Goal: Information Seeking & Learning: Learn about a topic

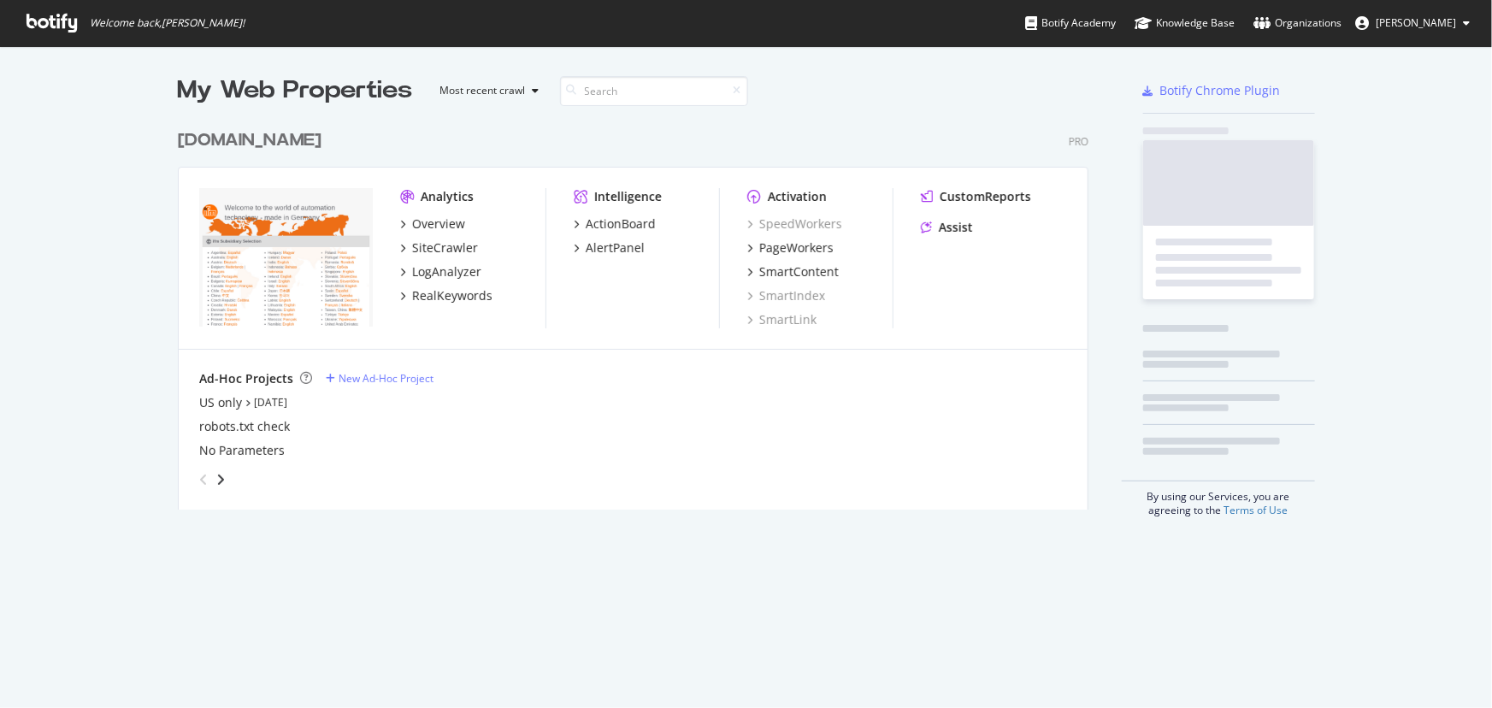
scroll to position [696, 1469]
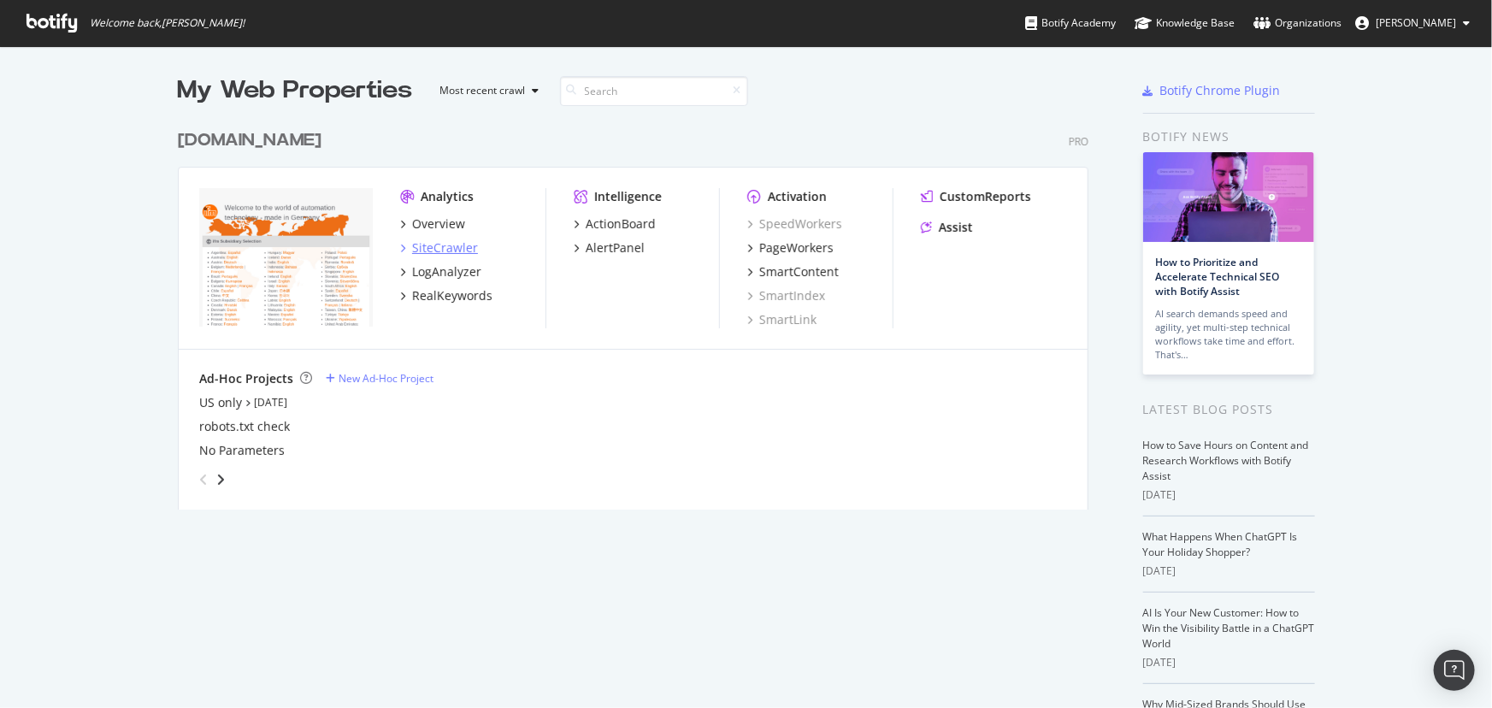
click at [444, 251] on div "SiteCrawler" at bounding box center [445, 247] width 66 height 17
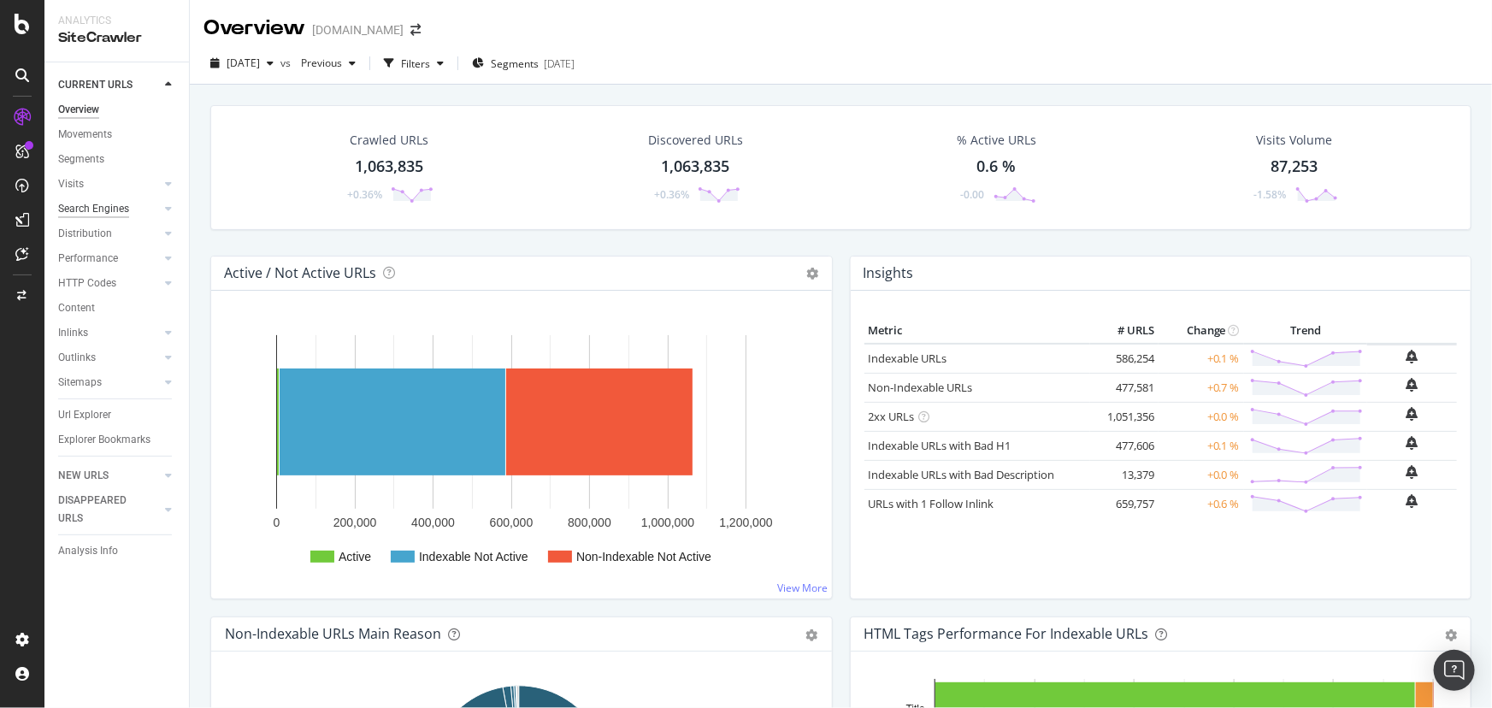
click at [125, 204] on div "Search Engines" at bounding box center [93, 209] width 71 height 18
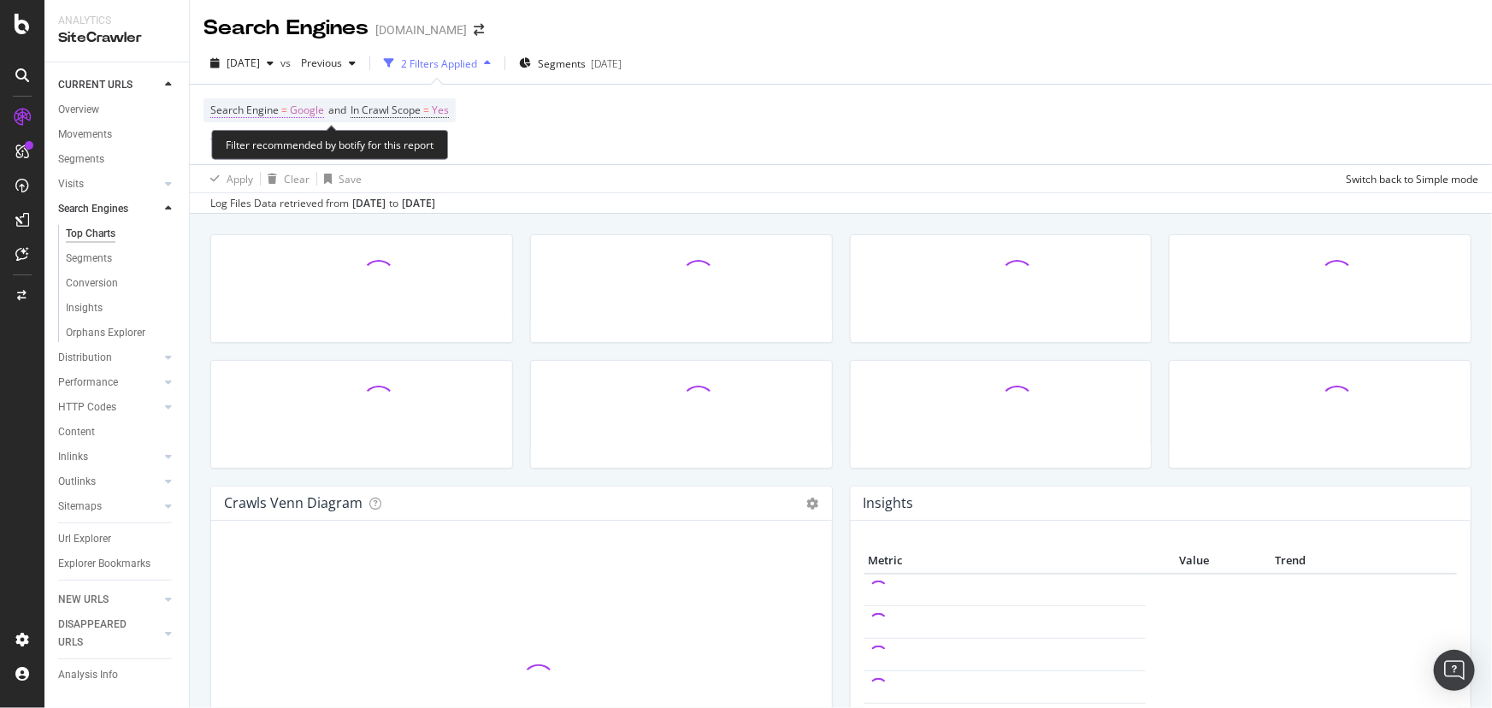
click at [299, 111] on span "Google" at bounding box center [307, 110] width 34 height 24
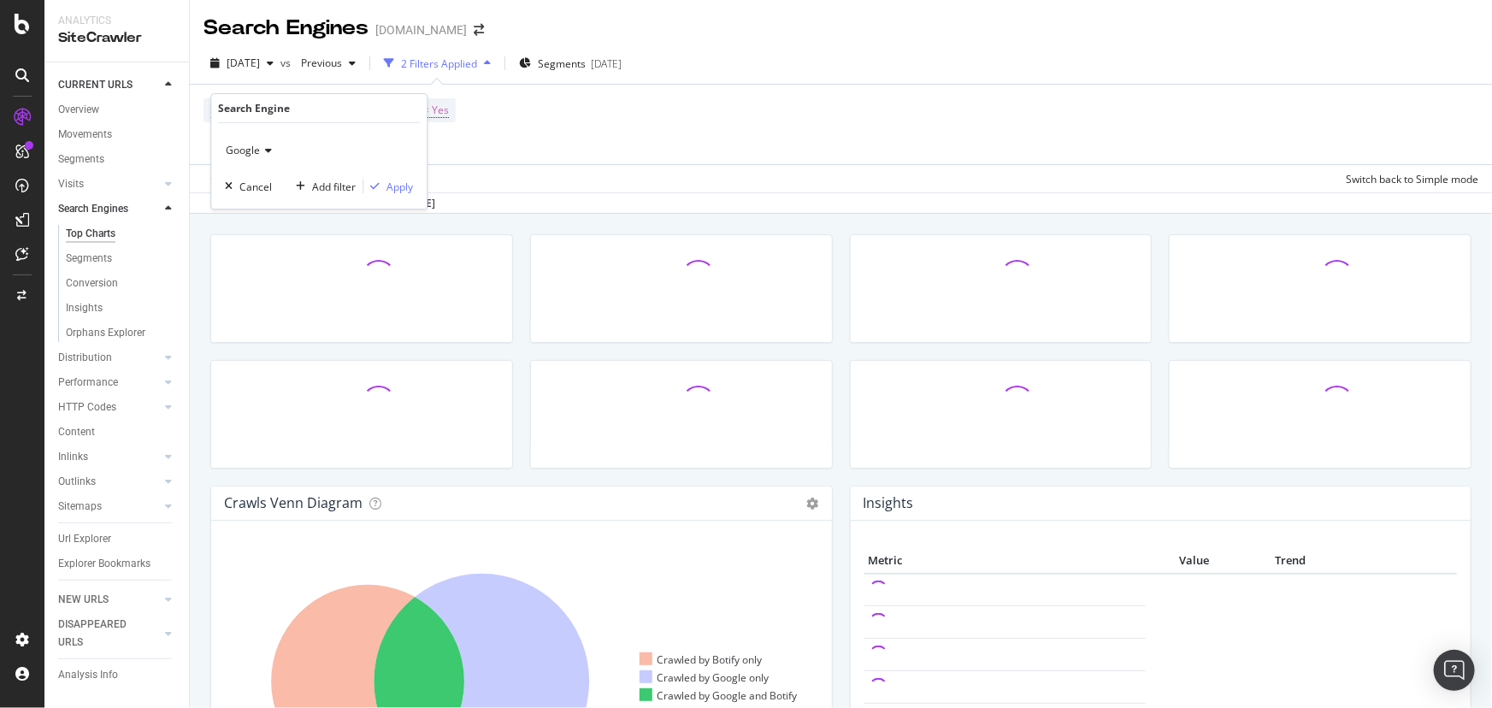
click at [265, 155] on icon at bounding box center [266, 150] width 12 height 10
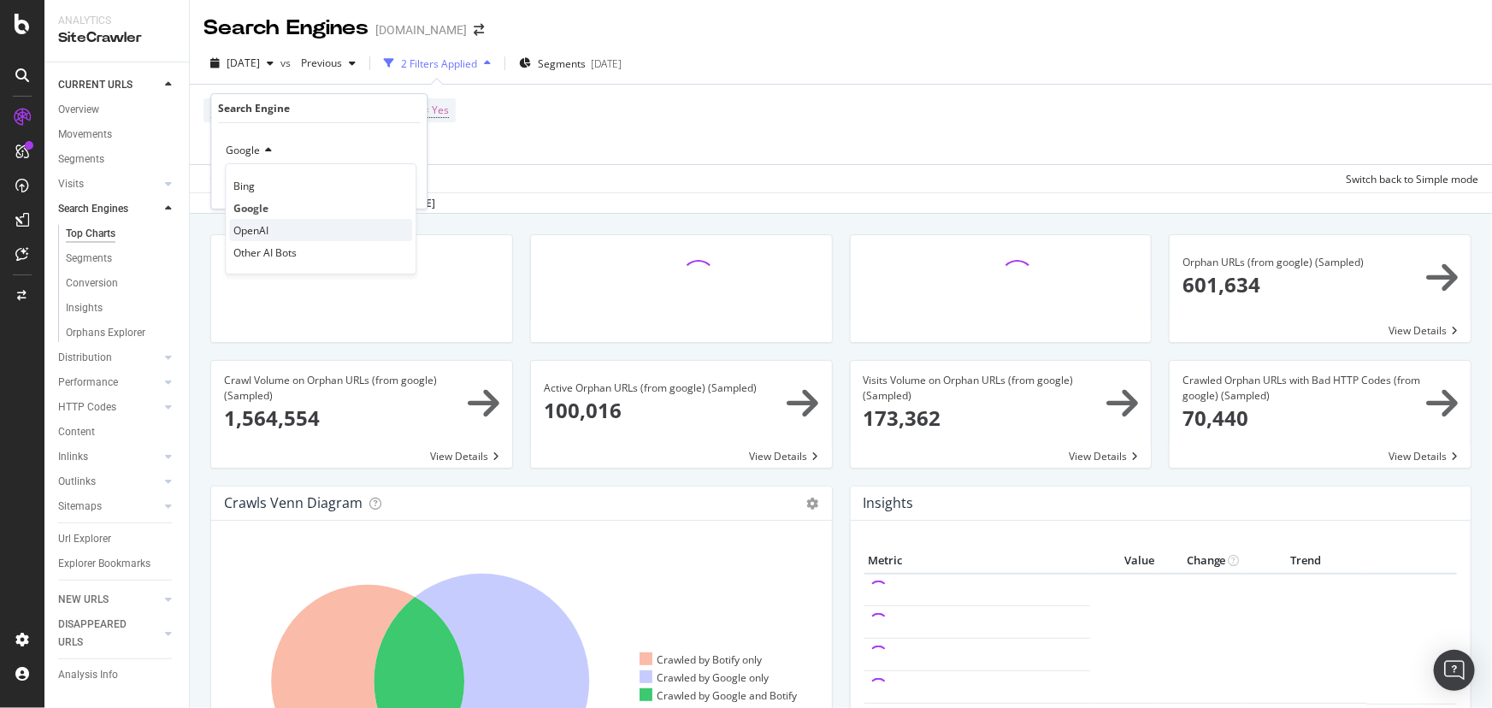
click at [274, 225] on div "OpenAI" at bounding box center [320, 230] width 183 height 22
click at [399, 186] on div "Apply" at bounding box center [400, 187] width 27 height 15
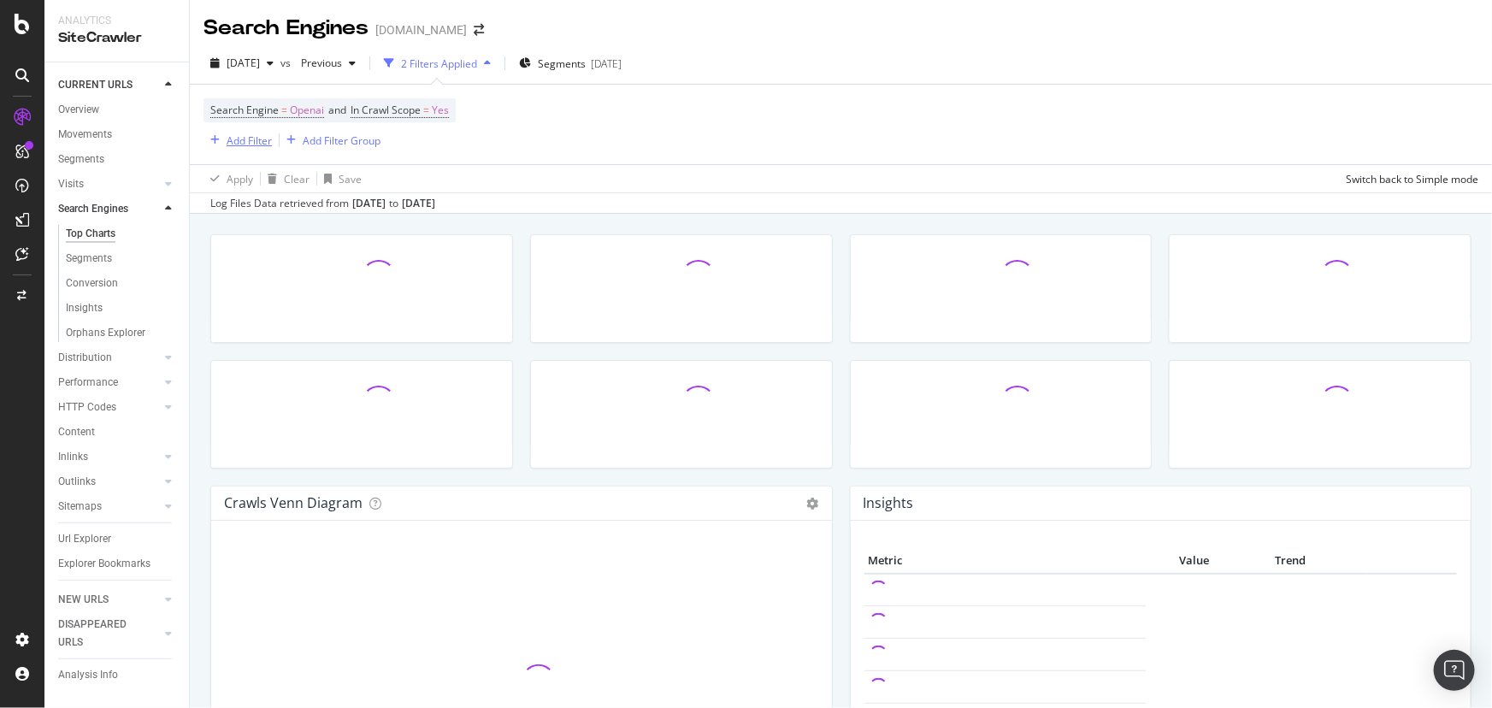
click at [239, 141] on div "Add Filter" at bounding box center [249, 140] width 45 height 15
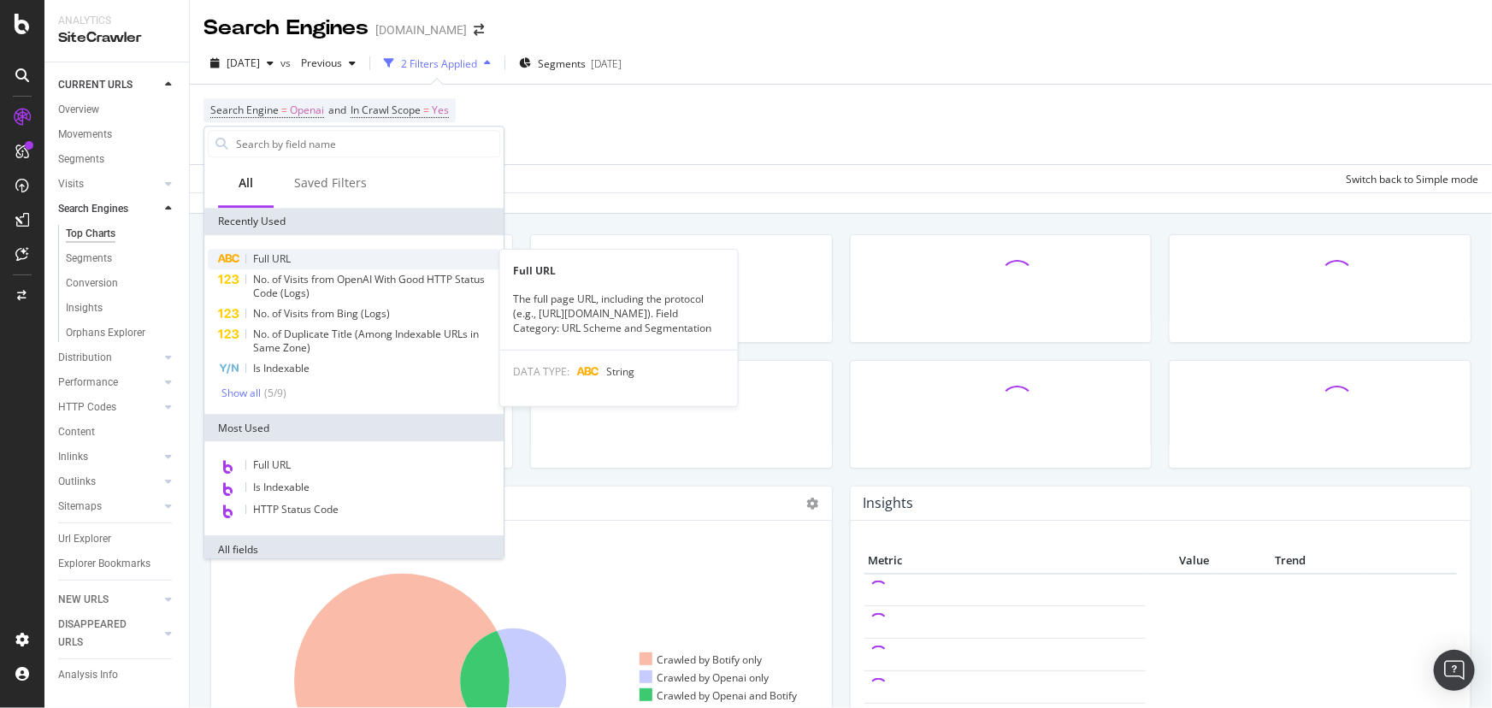
click at [322, 263] on div "Full URL" at bounding box center [354, 259] width 292 height 21
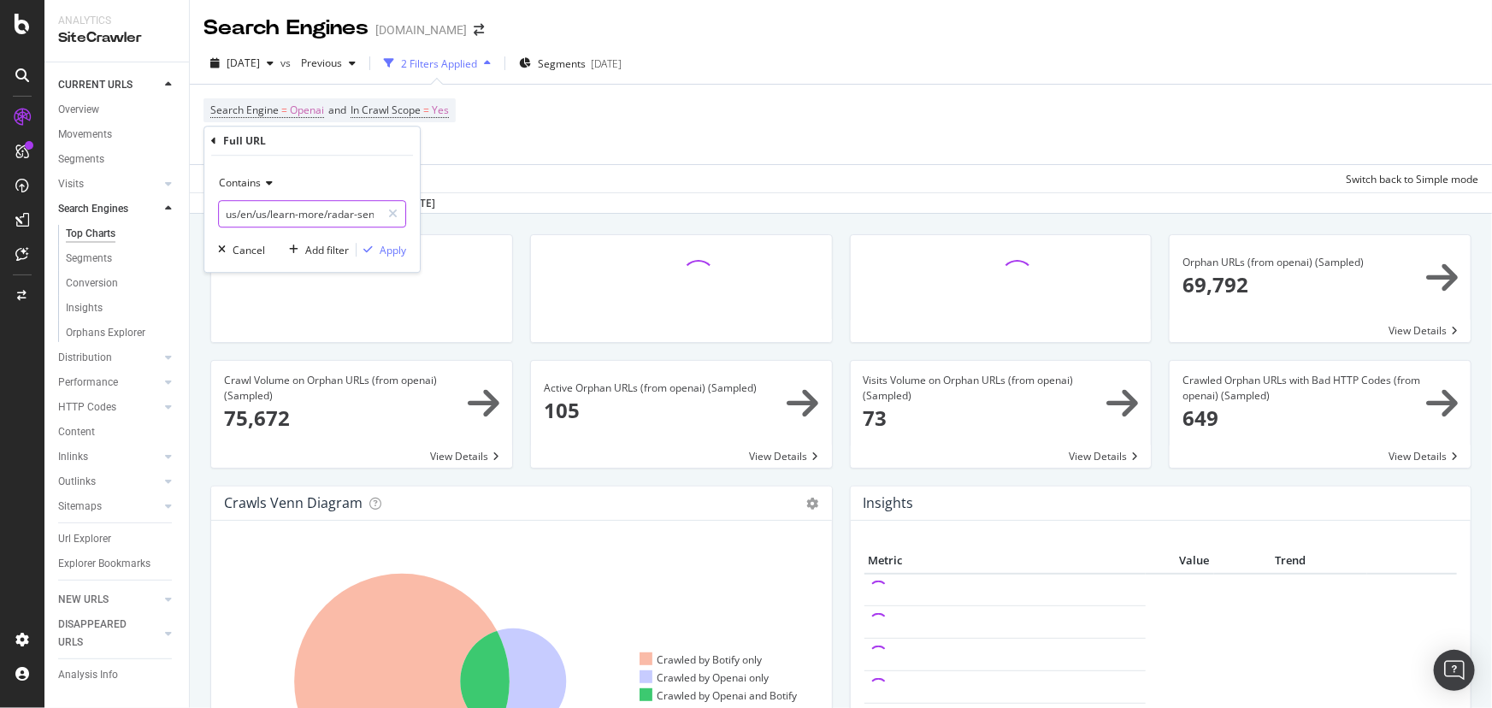
click at [319, 216] on input "us/en/us/learn-more/radar-sensor/" at bounding box center [300, 213] width 162 height 27
paste input "text"
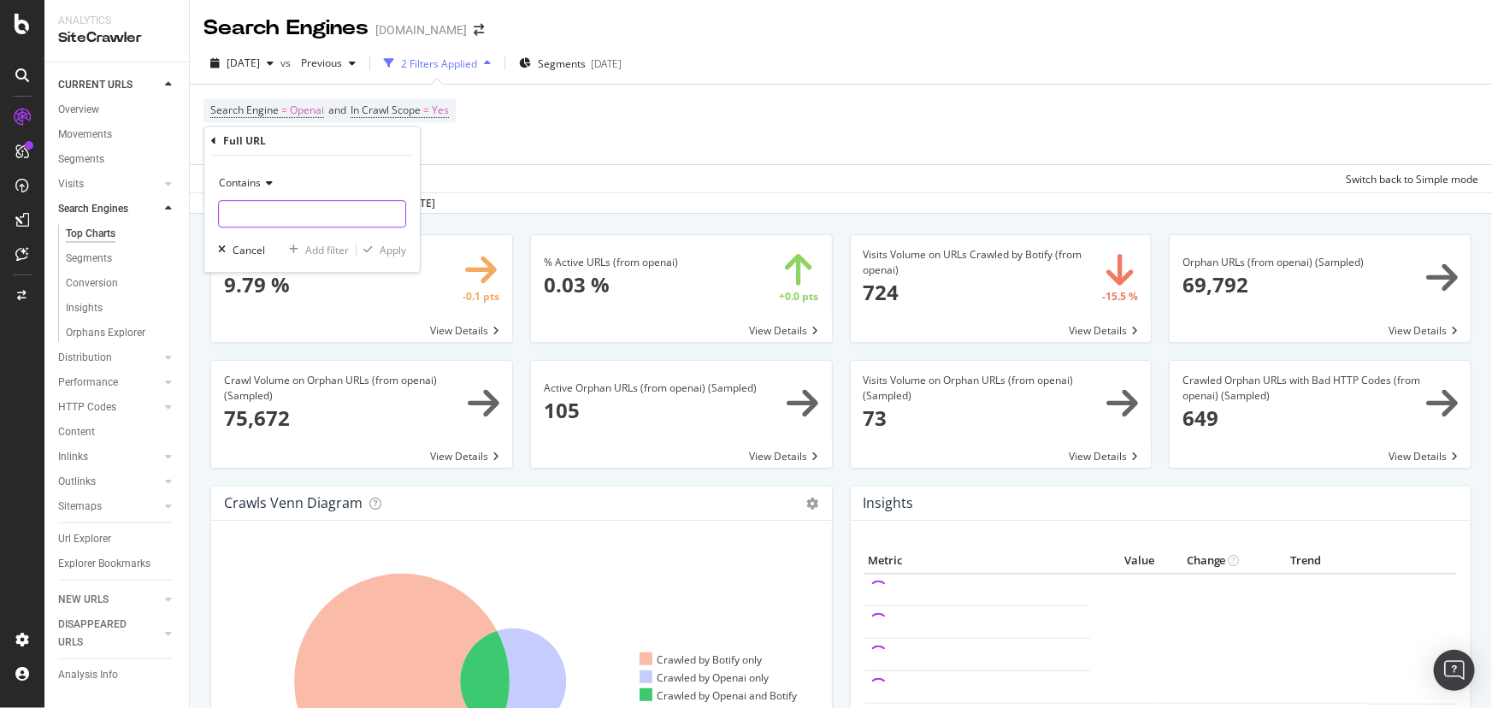
paste input "/en/us/predictive-maintenance/"
type input "/en/us/predictive-maintenance/"
click at [400, 252] on div "Apply" at bounding box center [393, 250] width 27 height 15
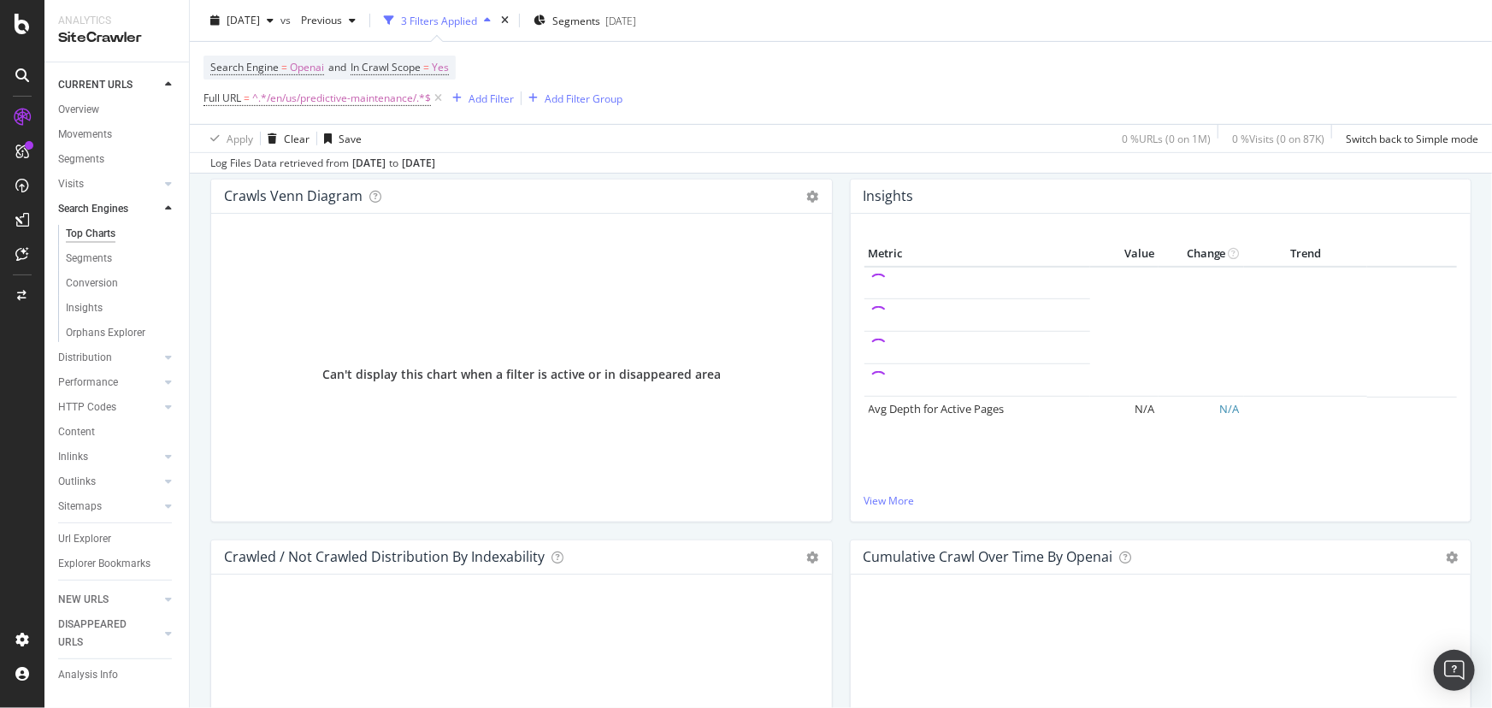
scroll to position [155, 0]
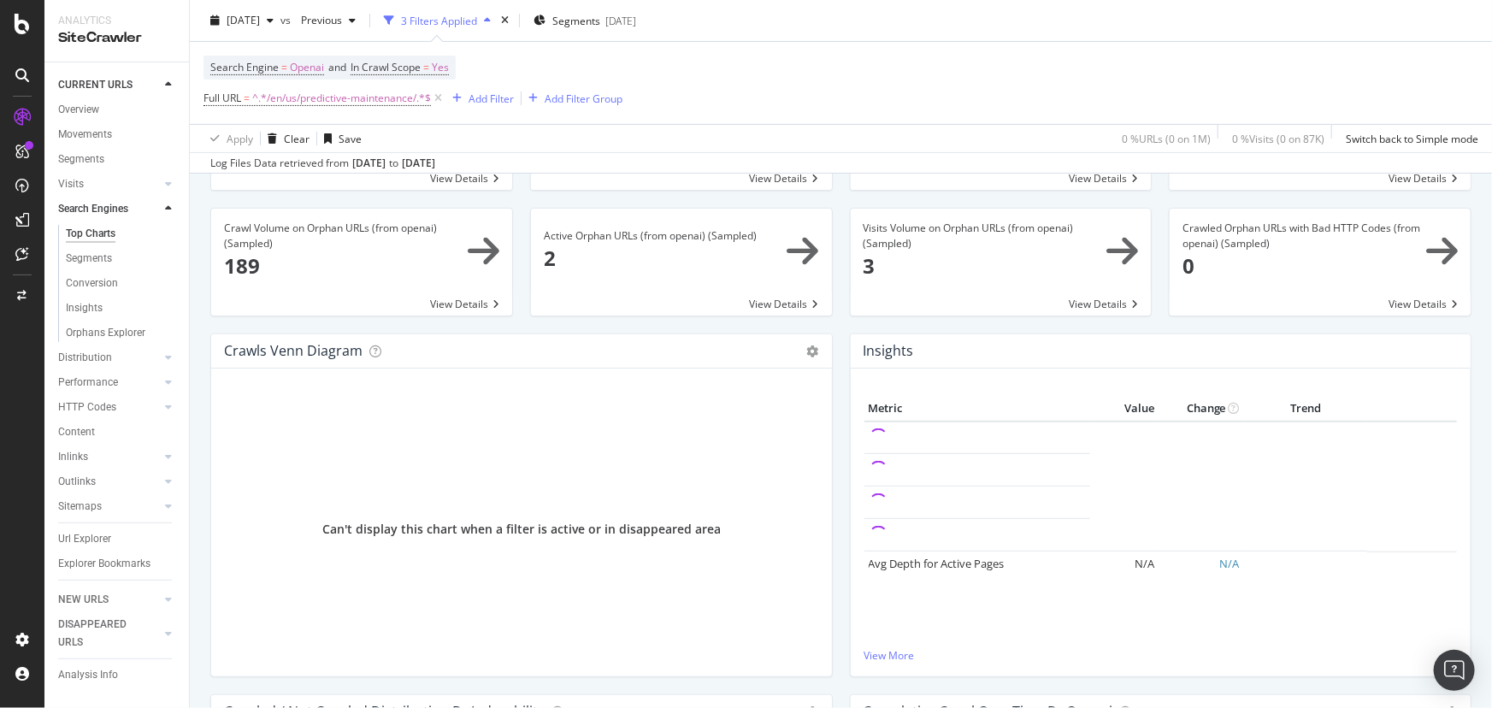
click at [483, 251] on span at bounding box center [361, 262] width 301 height 107
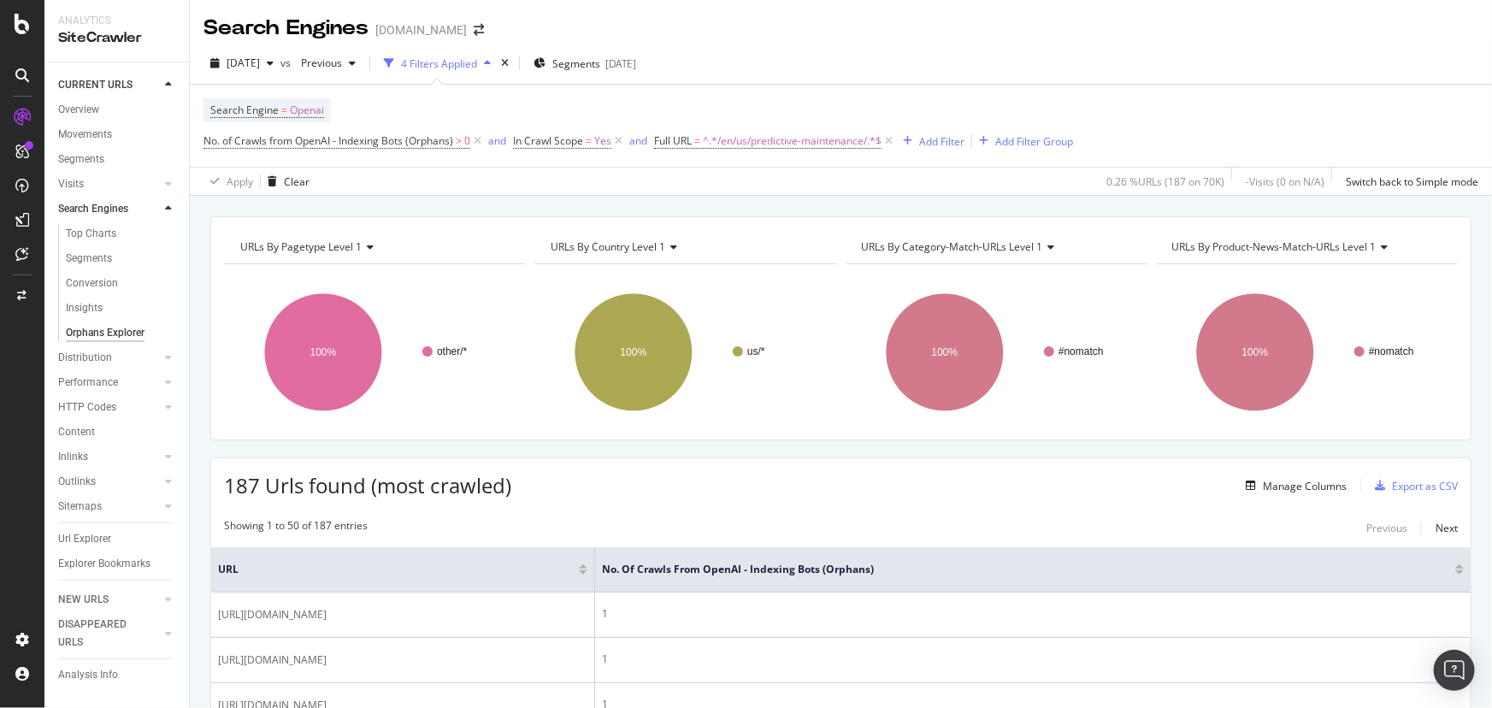
drag, startPoint x: 85, startPoint y: 306, endPoint x: 300, endPoint y: 453, distance: 260.9
click at [85, 306] on div "Insights" at bounding box center [84, 308] width 37 height 18
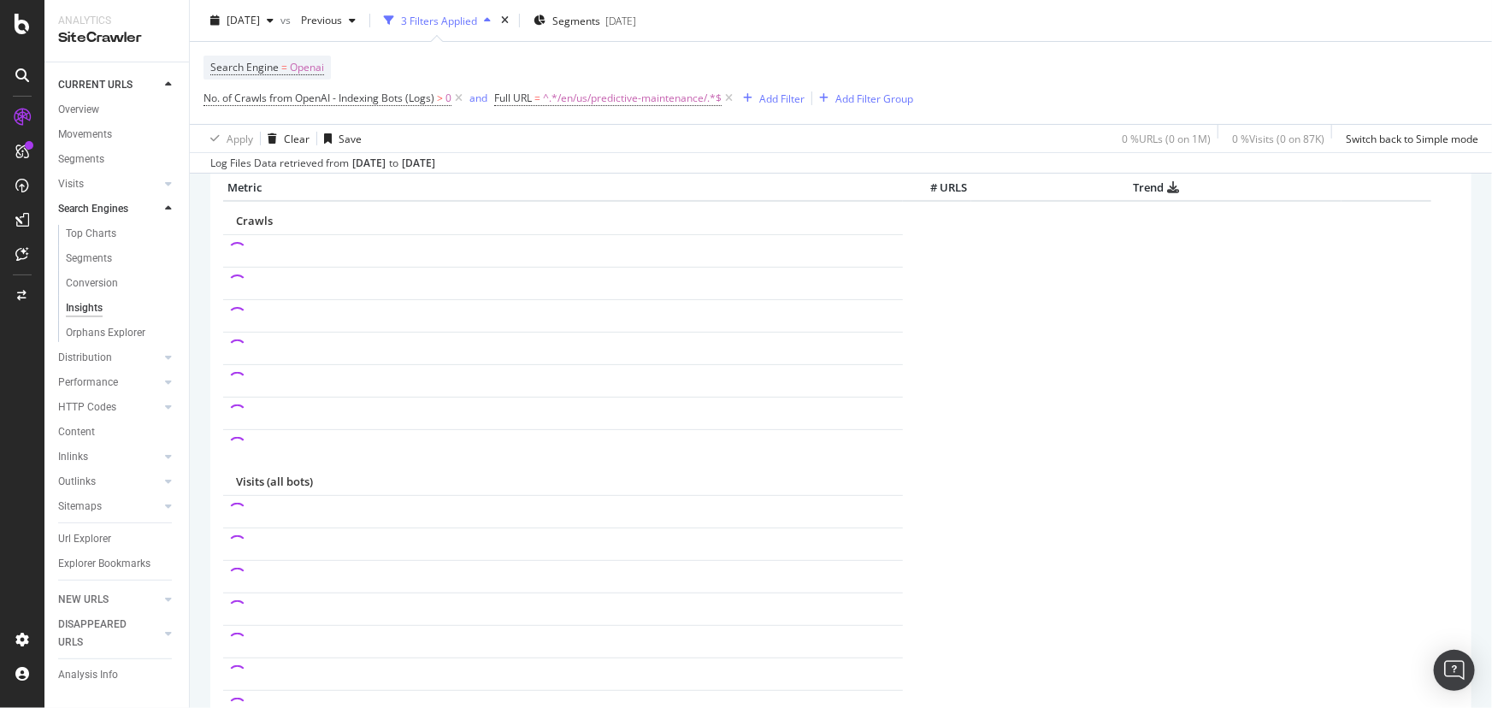
scroll to position [62, 0]
click at [460, 98] on icon at bounding box center [459, 98] width 15 height 17
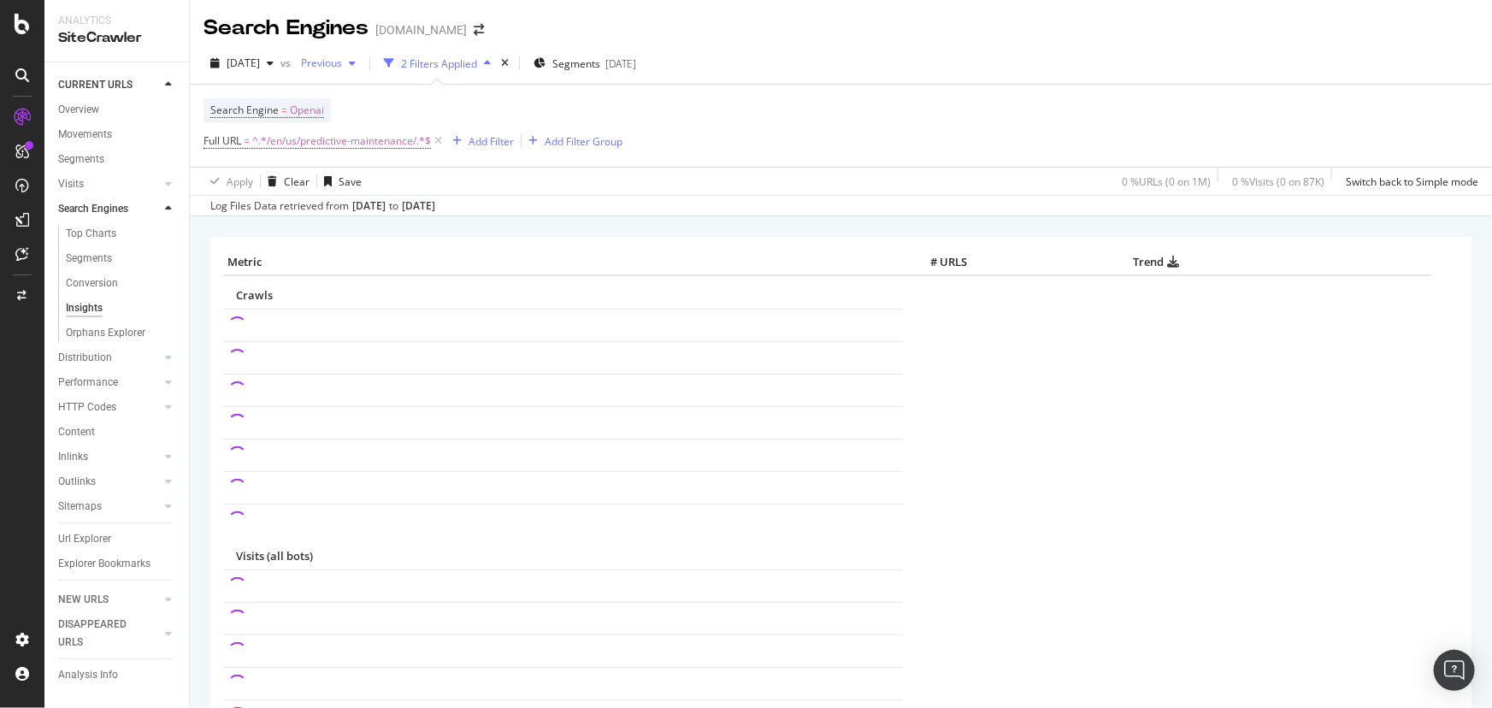
click at [363, 73] on div "Previous" at bounding box center [328, 63] width 68 height 26
click at [600, 66] on span "Segments" at bounding box center [576, 63] width 48 height 15
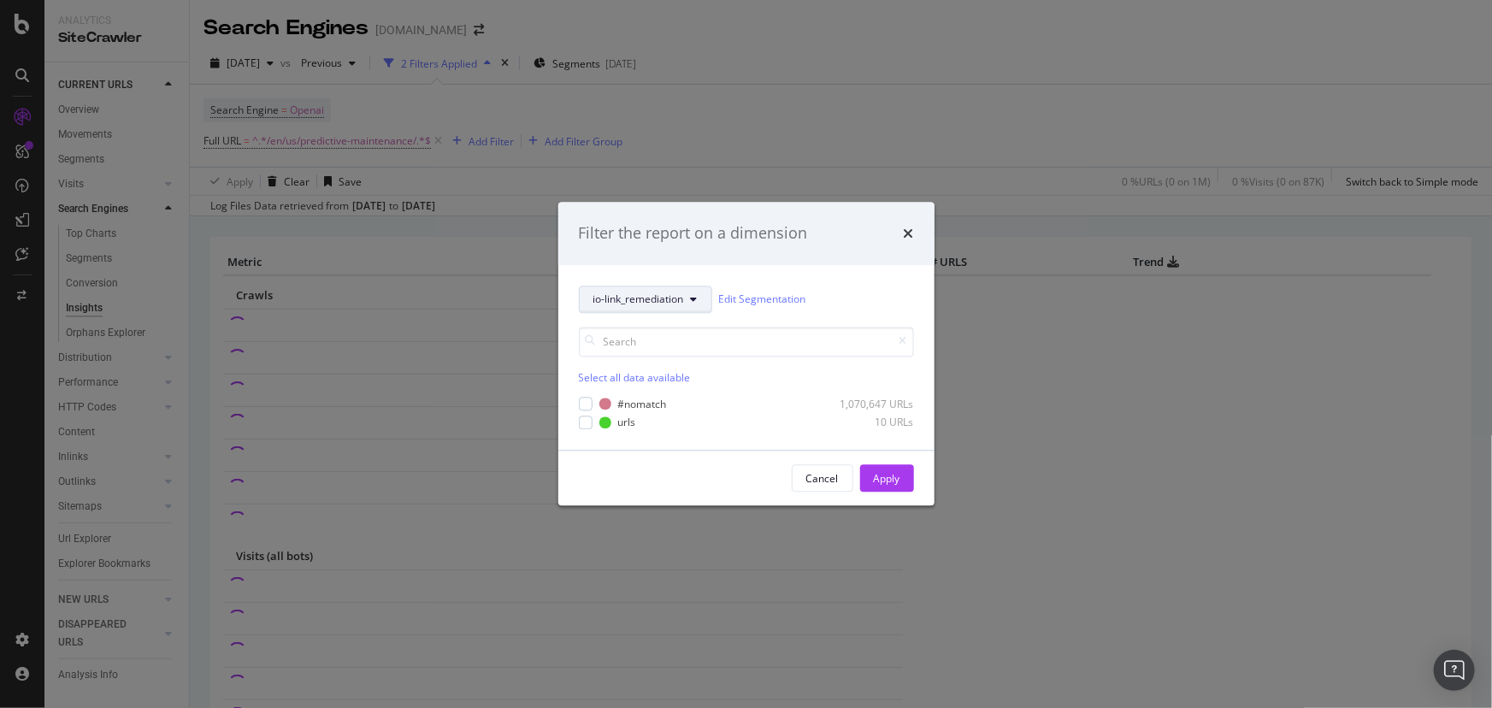
click at [653, 301] on span "io-link_remediation" at bounding box center [639, 299] width 91 height 15
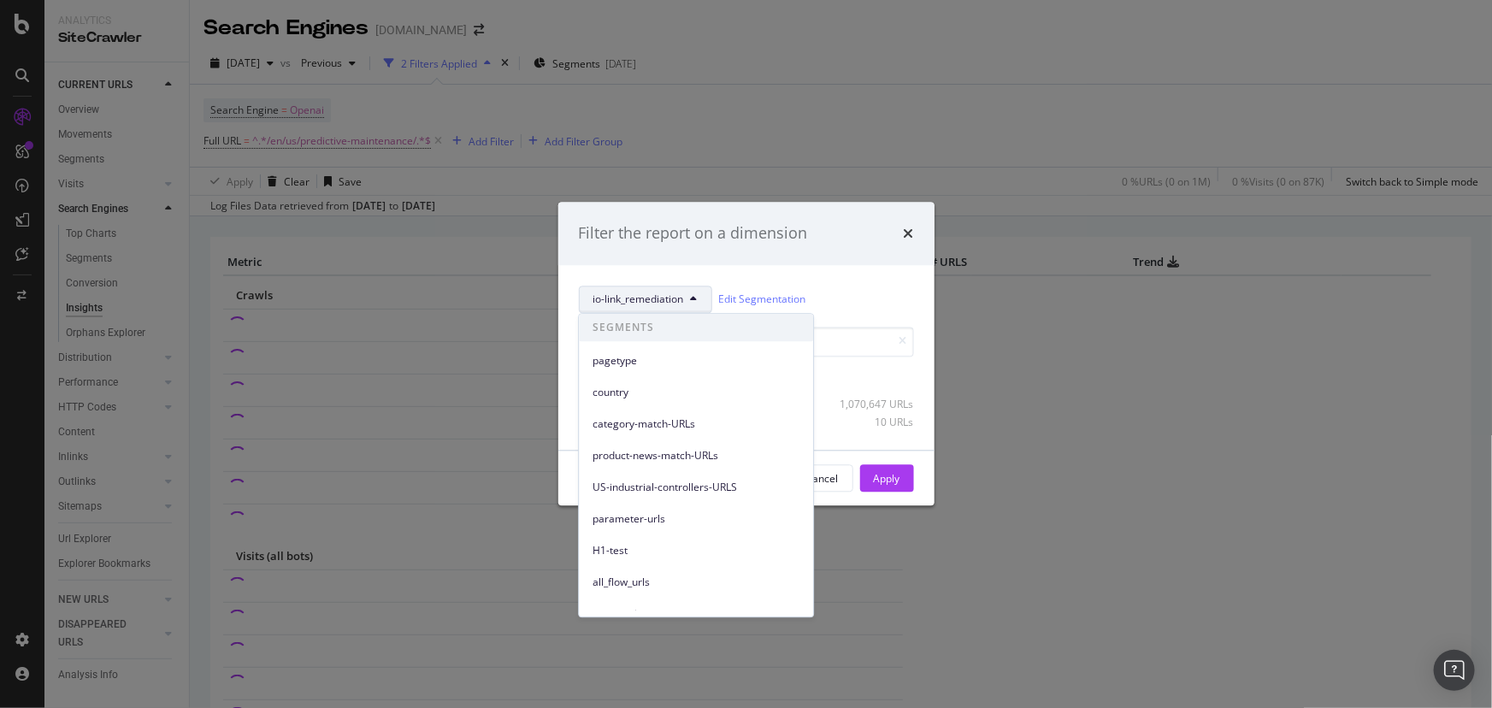
click at [653, 301] on span "io-link_remediation" at bounding box center [639, 299] width 91 height 15
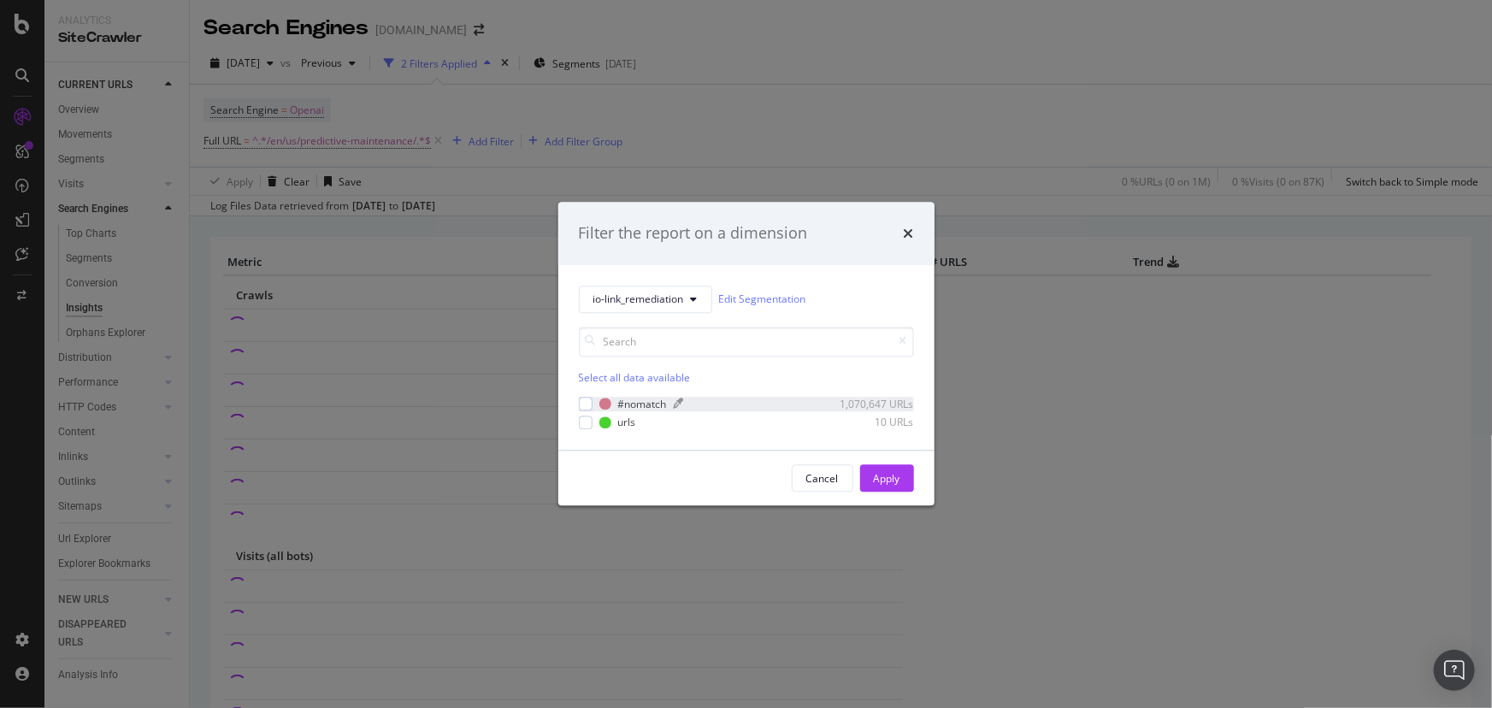
click at [648, 399] on div "#nomatch" at bounding box center [642, 404] width 49 height 15
click at [907, 479] on button "Apply" at bounding box center [887, 478] width 54 height 27
